Goal: Information Seeking & Learning: Learn about a topic

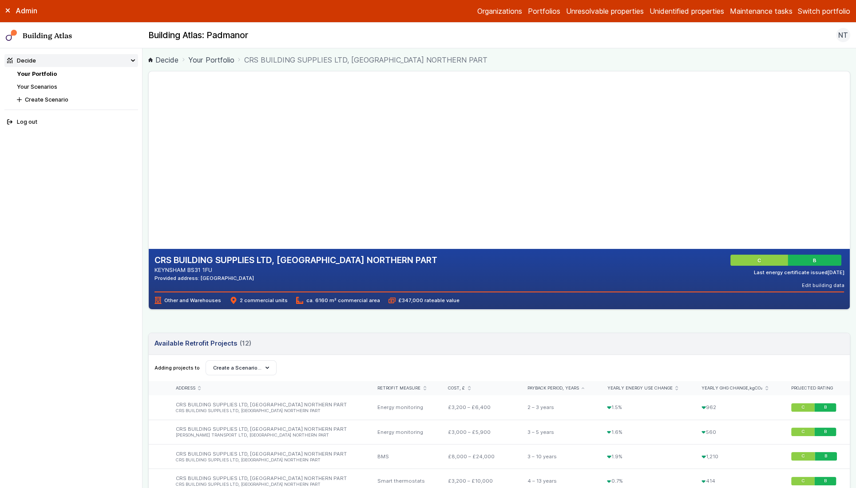
click at [839, 11] on button "Switch portfolio" at bounding box center [823, 11] width 52 height 11
click at [0, 0] on button "GP surgeries" at bounding box center [0, 0] width 0 height 0
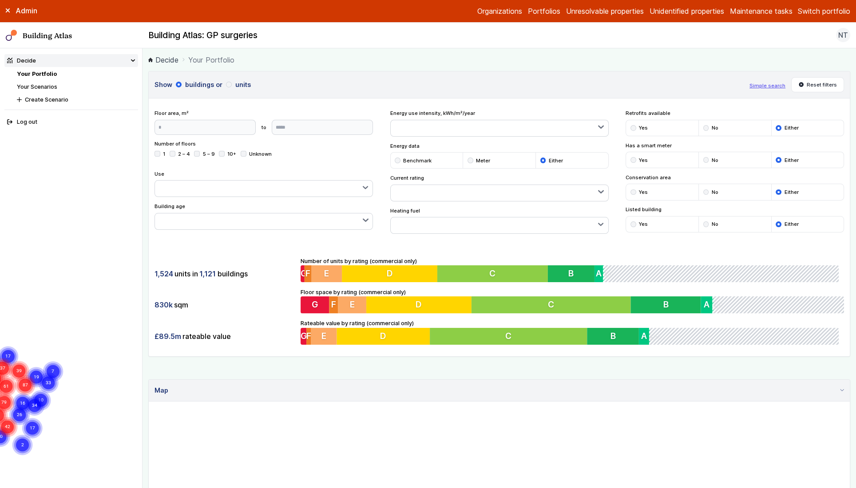
click at [48, 87] on link "Your Scenarios" at bounding box center [37, 86] width 40 height 7
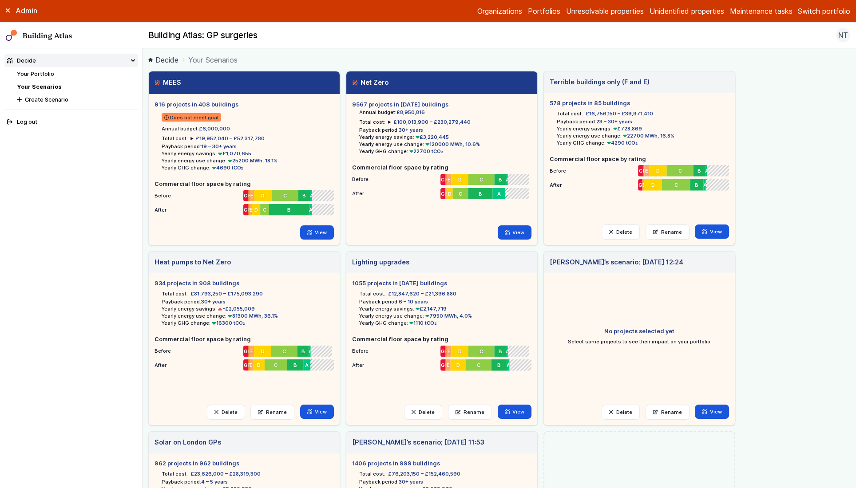
click at [190, 139] on summary "£19,952,040 – £52,317,780" at bounding box center [227, 138] width 74 height 7
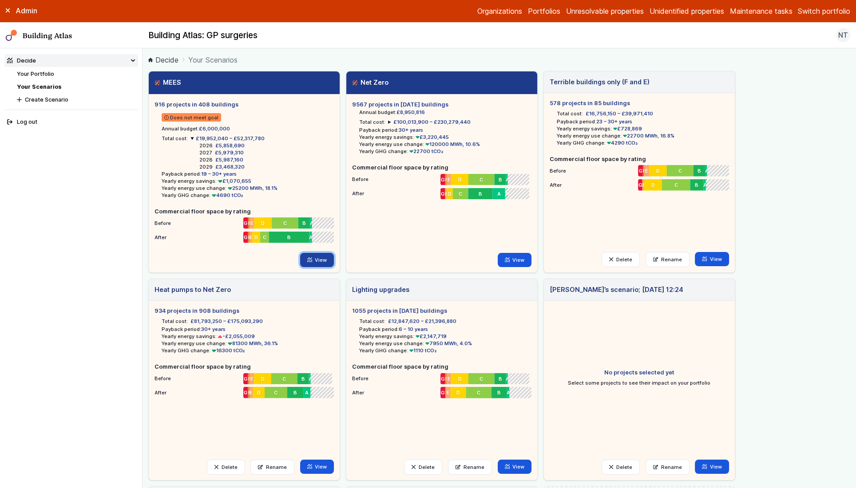
click at [318, 261] on link "View" at bounding box center [317, 260] width 34 height 14
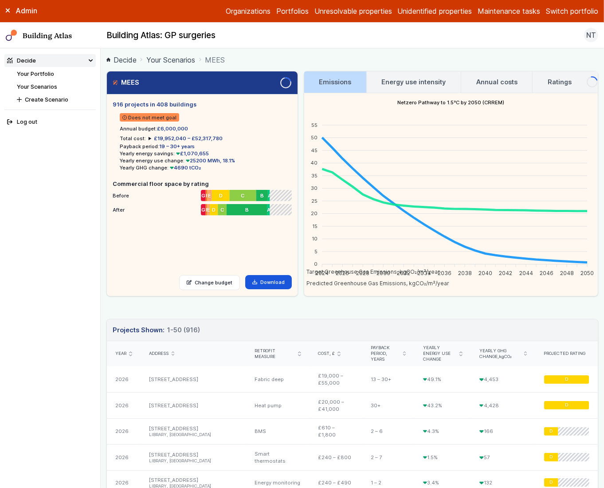
click at [406, 352] on icon "submit" at bounding box center [405, 354] width 2 height 4
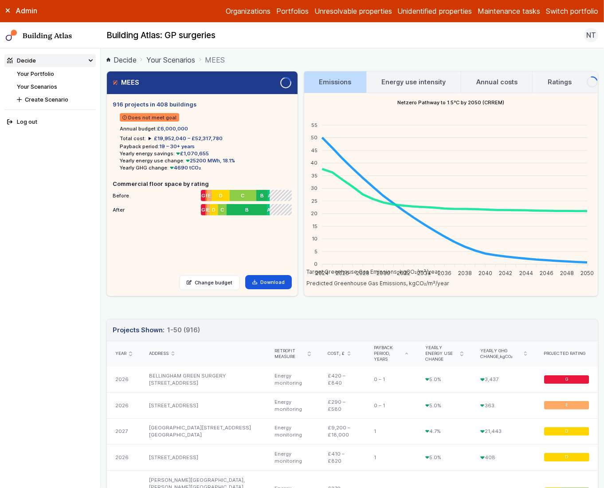
click at [583, 9] on button "Switch portfolio" at bounding box center [572, 11] width 52 height 11
click at [0, 0] on button "Westminster Demo Properties" at bounding box center [0, 0] width 0 height 0
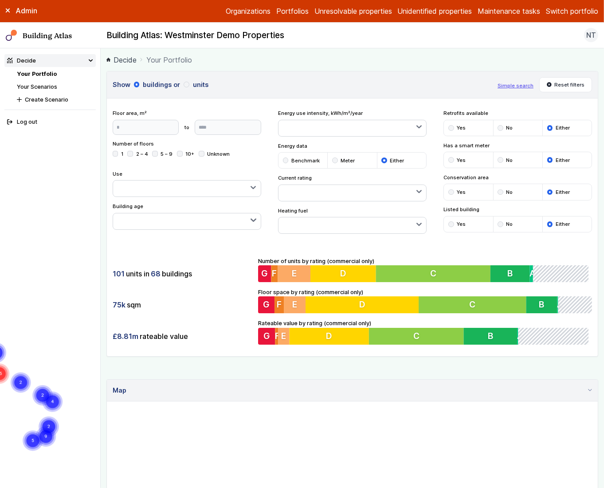
click at [52, 87] on link "Your Scenarios" at bounding box center [37, 86] width 40 height 7
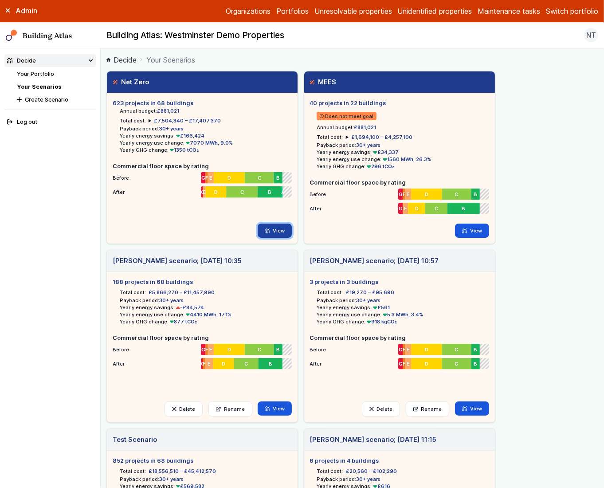
click at [276, 224] on link "View" at bounding box center [275, 231] width 34 height 14
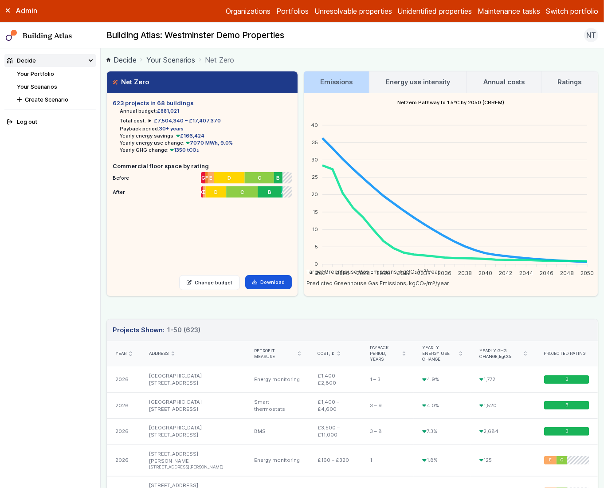
click at [24, 84] on link "Your Scenarios" at bounding box center [37, 86] width 40 height 7
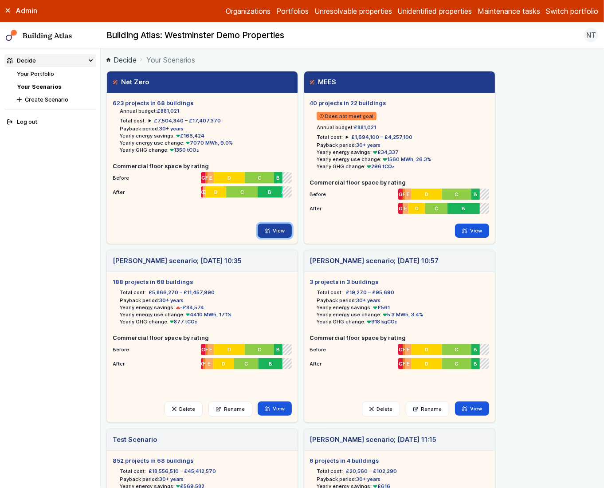
click at [276, 228] on link "View" at bounding box center [275, 231] width 34 height 14
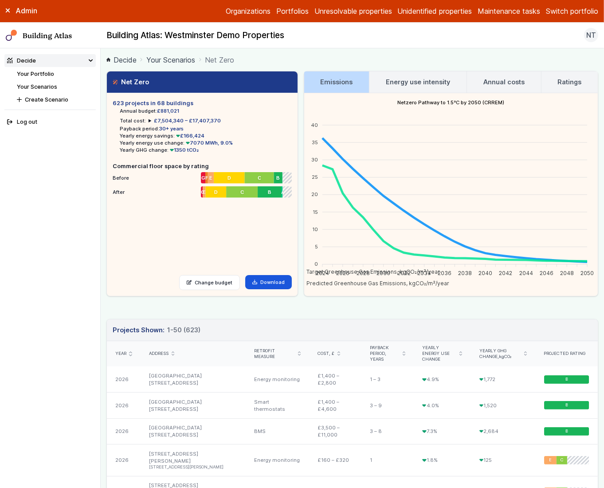
click at [31, 86] on link "Your Scenarios" at bounding box center [37, 86] width 40 height 7
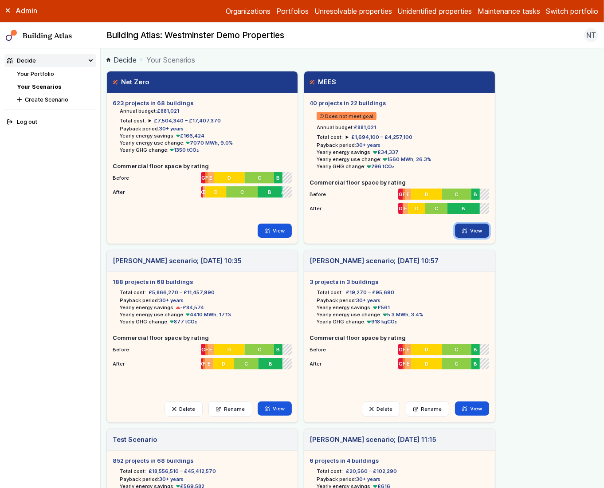
click at [466, 231] on icon at bounding box center [465, 231] width 4 height 4
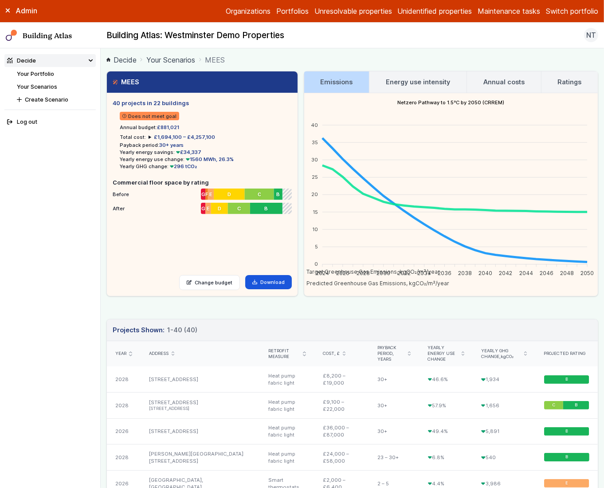
click at [51, 83] on link "Your Scenarios" at bounding box center [37, 86] width 40 height 7
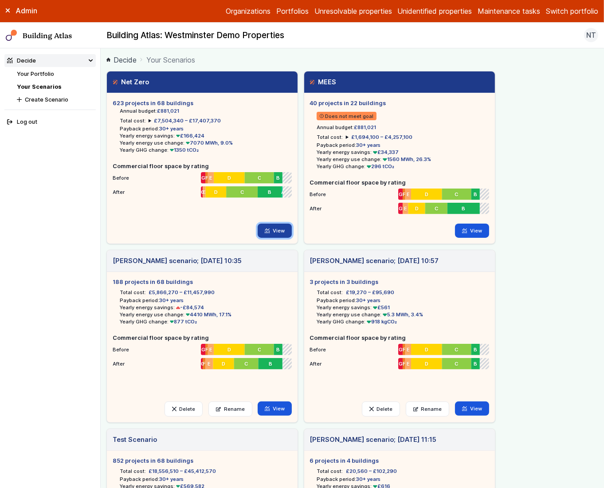
click at [281, 228] on link "View" at bounding box center [275, 231] width 34 height 14
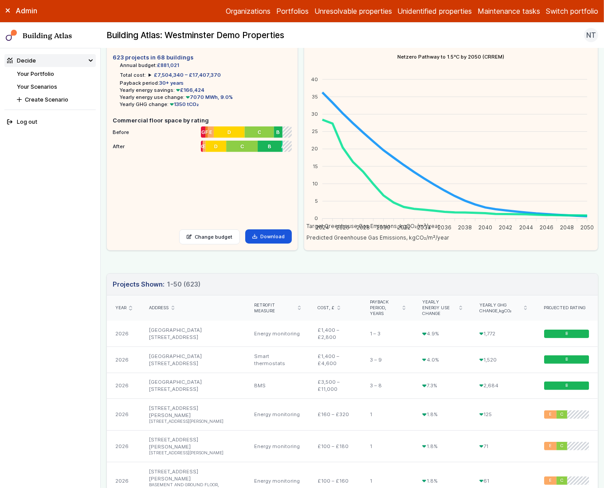
scroll to position [12, 0]
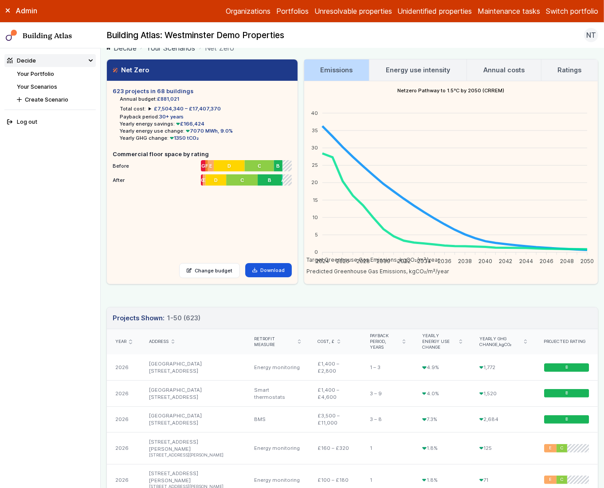
click at [497, 69] on h3 "Annual costs" at bounding box center [504, 70] width 41 height 10
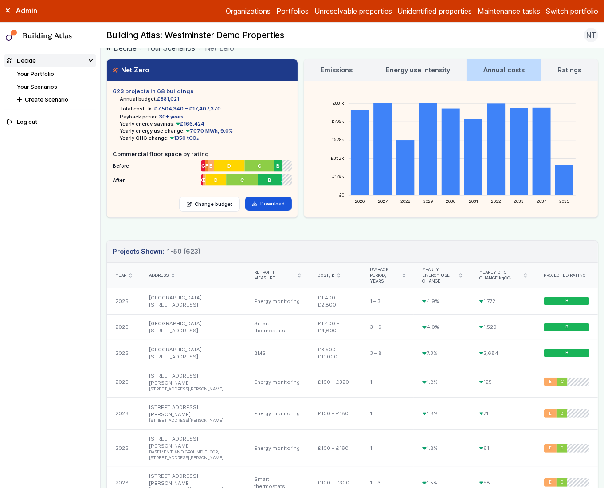
click at [564, 75] on link "Ratings" at bounding box center [570, 69] width 57 height 21
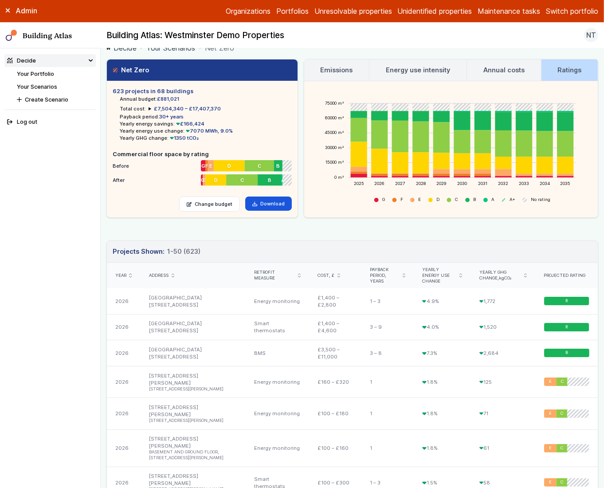
click at [181, 107] on span "£7,504,340 – £17,407,370" at bounding box center [187, 109] width 67 height 6
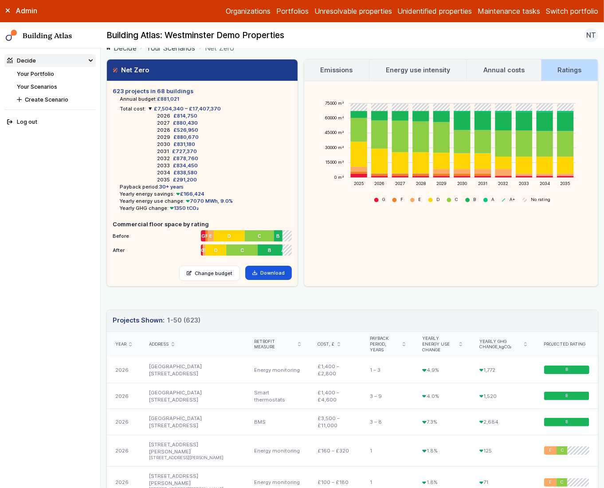
click at [507, 65] on h3 "Annual costs" at bounding box center [504, 70] width 41 height 10
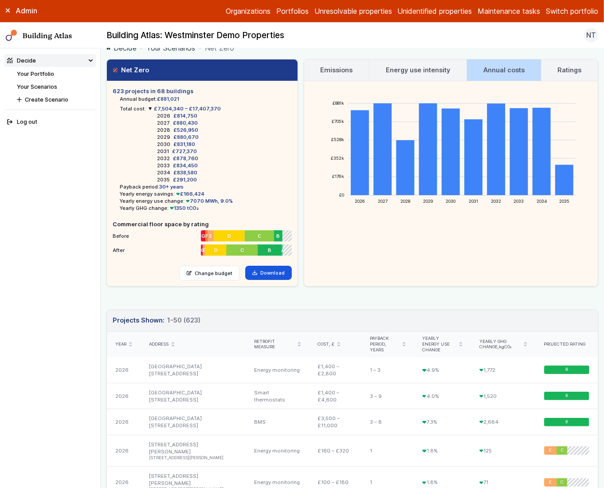
drag, startPoint x: 411, startPoint y: 56, endPoint x: 411, endPoint y: 70, distance: 14.2
click at [411, 56] on main "Decide Your Scenarios Net Zero Net Zero 623 projects in 68 buildings Annual bud…" at bounding box center [353, 268] width 504 height 440
click at [411, 70] on h3 "Energy use intensity" at bounding box center [418, 70] width 64 height 10
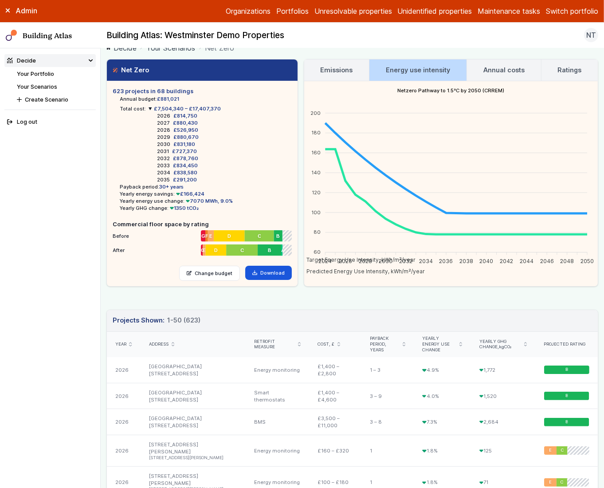
click at [338, 66] on h3 "Emissions" at bounding box center [336, 70] width 32 height 10
